Goal: Information Seeking & Learning: Learn about a topic

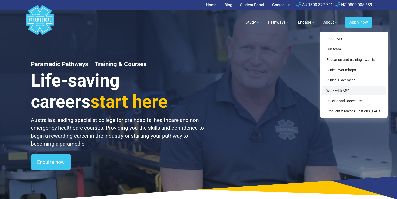
click at [345, 92] on link "Work with APC" at bounding box center [353, 90] width 63 height 9
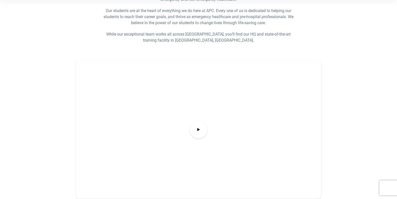
scroll to position [175, 0]
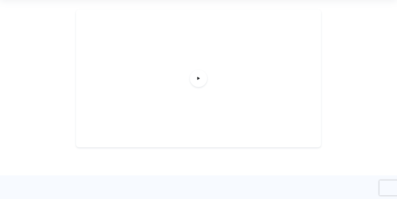
click at [210, 80] on div at bounding box center [198, 79] width 245 height 138
click at [204, 79] on span at bounding box center [198, 78] width 19 height 19
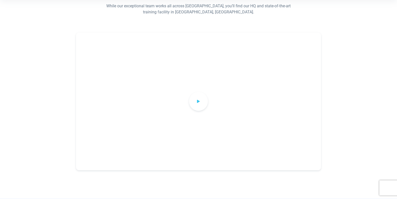
click at [201, 95] on span at bounding box center [198, 101] width 19 height 19
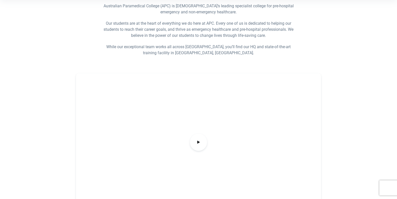
scroll to position [0, 0]
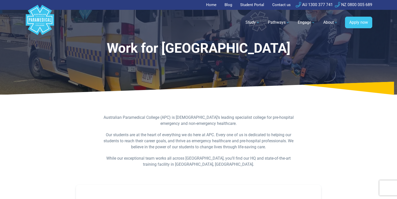
click at [207, 7] on link "Home" at bounding box center [212, 5] width 13 height 10
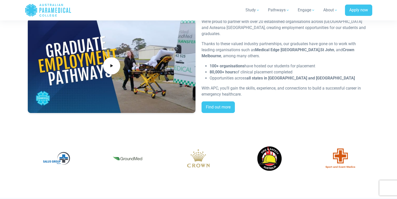
scroll to position [966, 0]
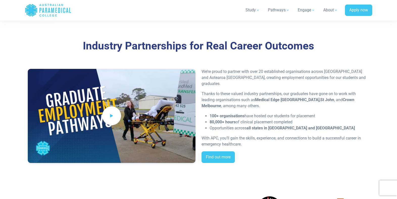
click at [108, 110] on span at bounding box center [111, 115] width 19 height 19
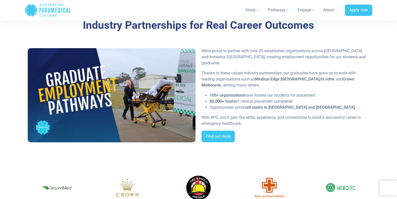
scroll to position [987, 0]
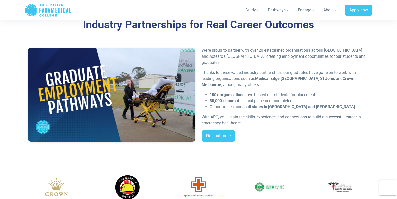
click at [25, 138] on div at bounding box center [112, 97] width 174 height 98
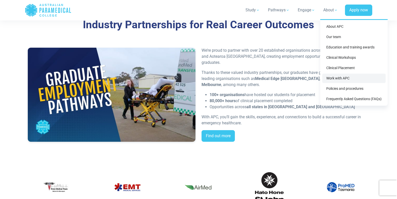
click at [344, 75] on link "Work with APC" at bounding box center [353, 78] width 63 height 9
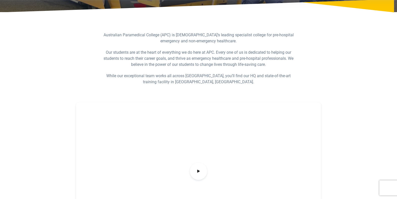
scroll to position [23, 0]
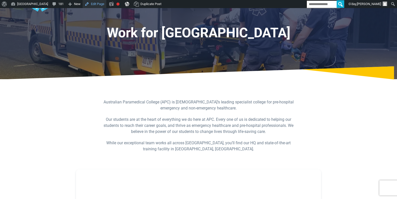
click at [106, 6] on link "Edit Page" at bounding box center [95, 4] width 24 height 8
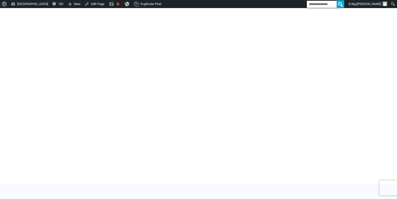
scroll to position [175, 0]
click at [113, 172] on div at bounding box center [198, 98] width 353 height 172
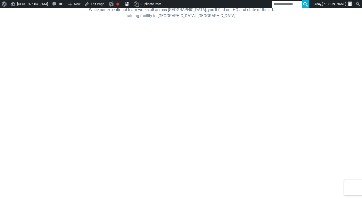
scroll to position [161, 0]
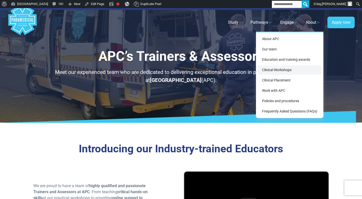
click at [296, 73] on link "Clinical Workshops" at bounding box center [289, 69] width 63 height 9
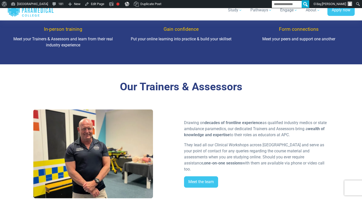
scroll to position [515, 0]
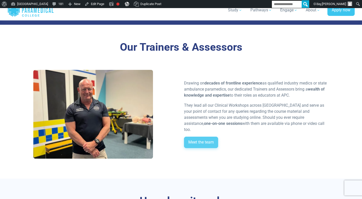
click at [198, 137] on link "Meet the team" at bounding box center [201, 143] width 34 height 12
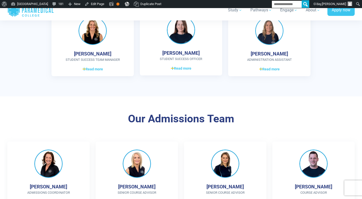
scroll to position [440, 0]
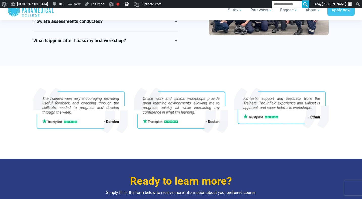
scroll to position [818, 0]
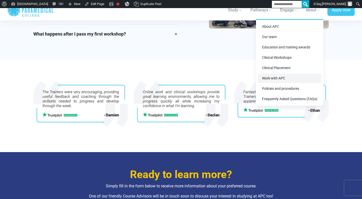
click at [282, 74] on link "Work with APC" at bounding box center [289, 78] width 63 height 9
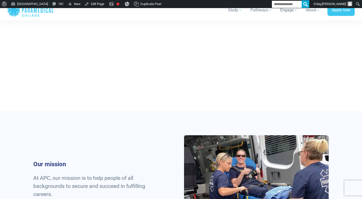
scroll to position [246, 0]
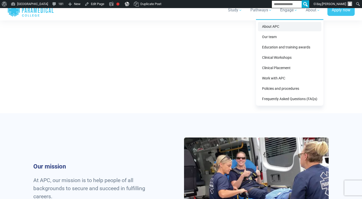
click at [307, 27] on link "About APC" at bounding box center [289, 26] width 63 height 9
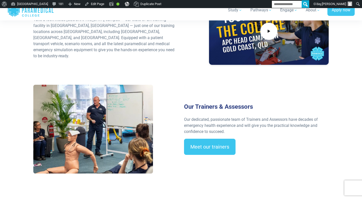
scroll to position [801, 0]
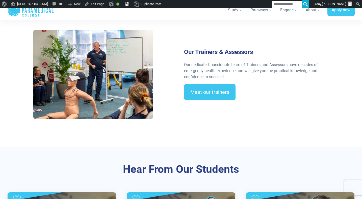
click at [203, 95] on div "Meet our trainers" at bounding box center [256, 94] width 145 height 20
click at [205, 92] on link "Meet our trainers" at bounding box center [209, 92] width 51 height 16
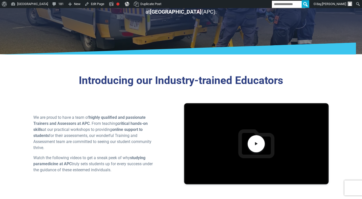
scroll to position [127, 0]
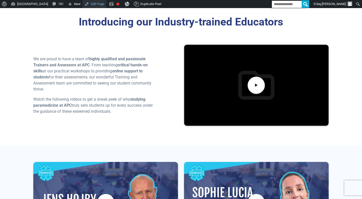
click at [105, 4] on link "Edit Page" at bounding box center [95, 4] width 24 height 8
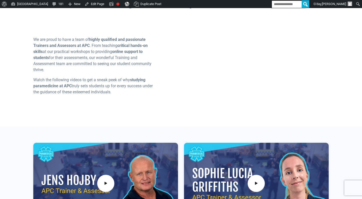
scroll to position [145, 0]
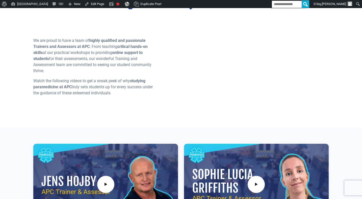
click at [200, 126] on div "Introducing our Industry-trained Educators We are proud to have a team of highl…" at bounding box center [180, 54] width 353 height 147
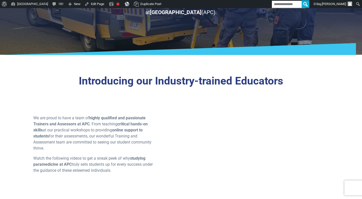
scroll to position [0, 0]
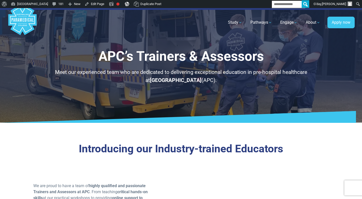
click at [35, 21] on polygon "Australian Paramedical College" at bounding box center [22, 20] width 28 height 30
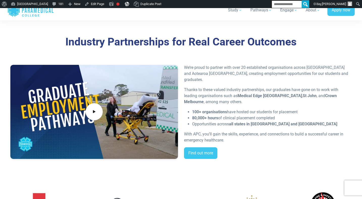
scroll to position [955, 0]
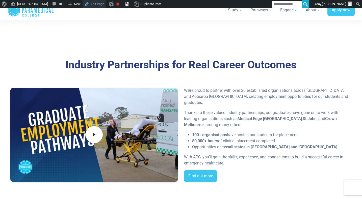
click at [106, 4] on link "Edit Page" at bounding box center [95, 4] width 24 height 8
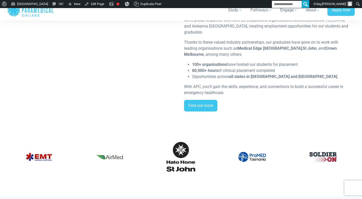
scroll to position [942, 0]
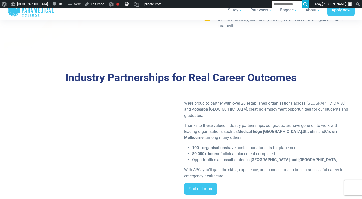
drag, startPoint x: 240, startPoint y: 130, endPoint x: 282, endPoint y: 128, distance: 41.9
click at [282, 128] on p "Thanks to these valued industry partnerships, our graduates have gone on to wor…" at bounding box center [268, 132] width 168 height 18
click at [303, 129] on strong "St John" at bounding box center [310, 131] width 14 height 5
drag, startPoint x: 306, startPoint y: 130, endPoint x: 336, endPoint y: 131, distance: 30.8
click at [336, 131] on strong "Crown Melbourne" at bounding box center [260, 134] width 153 height 11
